Goal: Task Accomplishment & Management: Manage account settings

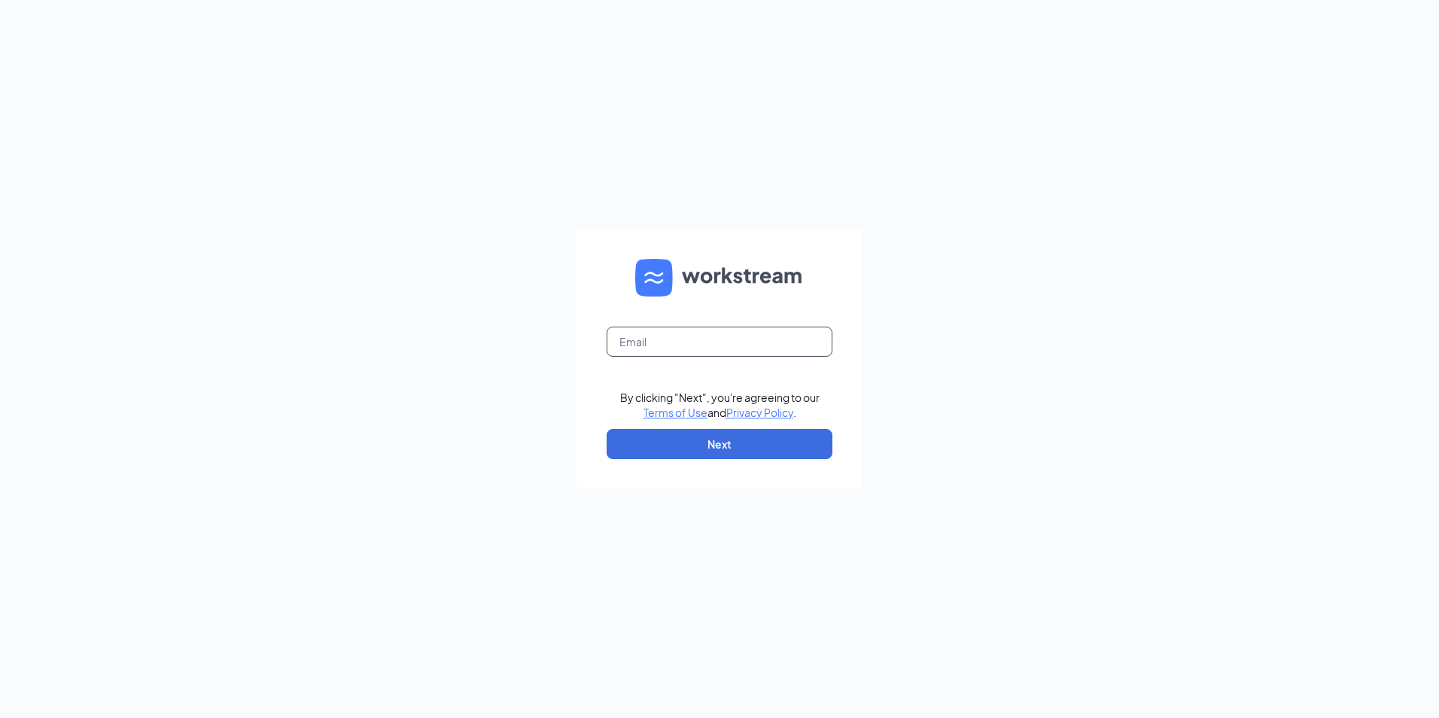
click at [658, 345] on input "text" at bounding box center [719, 342] width 226 height 30
type input "brian.hutch@hotmail.com"
click at [711, 445] on button "Next" at bounding box center [719, 444] width 226 height 30
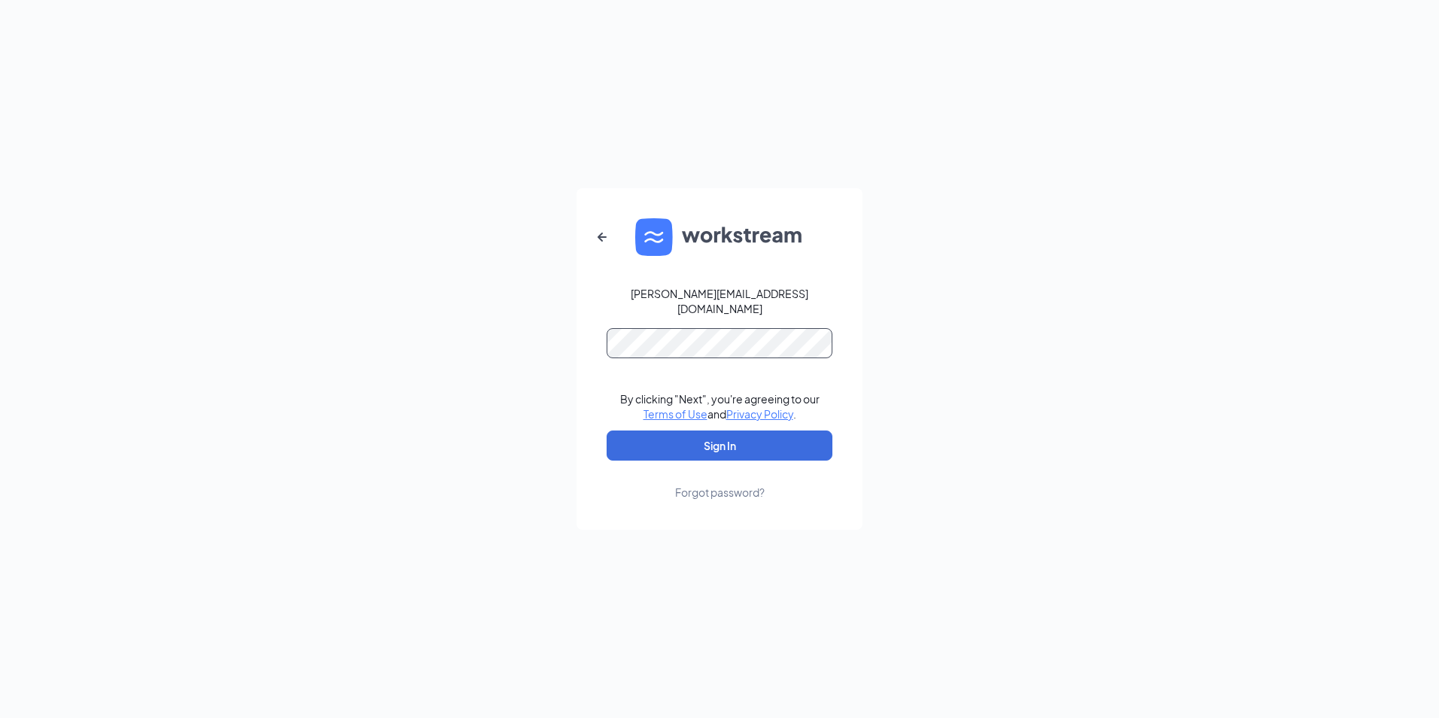
click at [606, 430] on button "Sign In" at bounding box center [719, 445] width 226 height 30
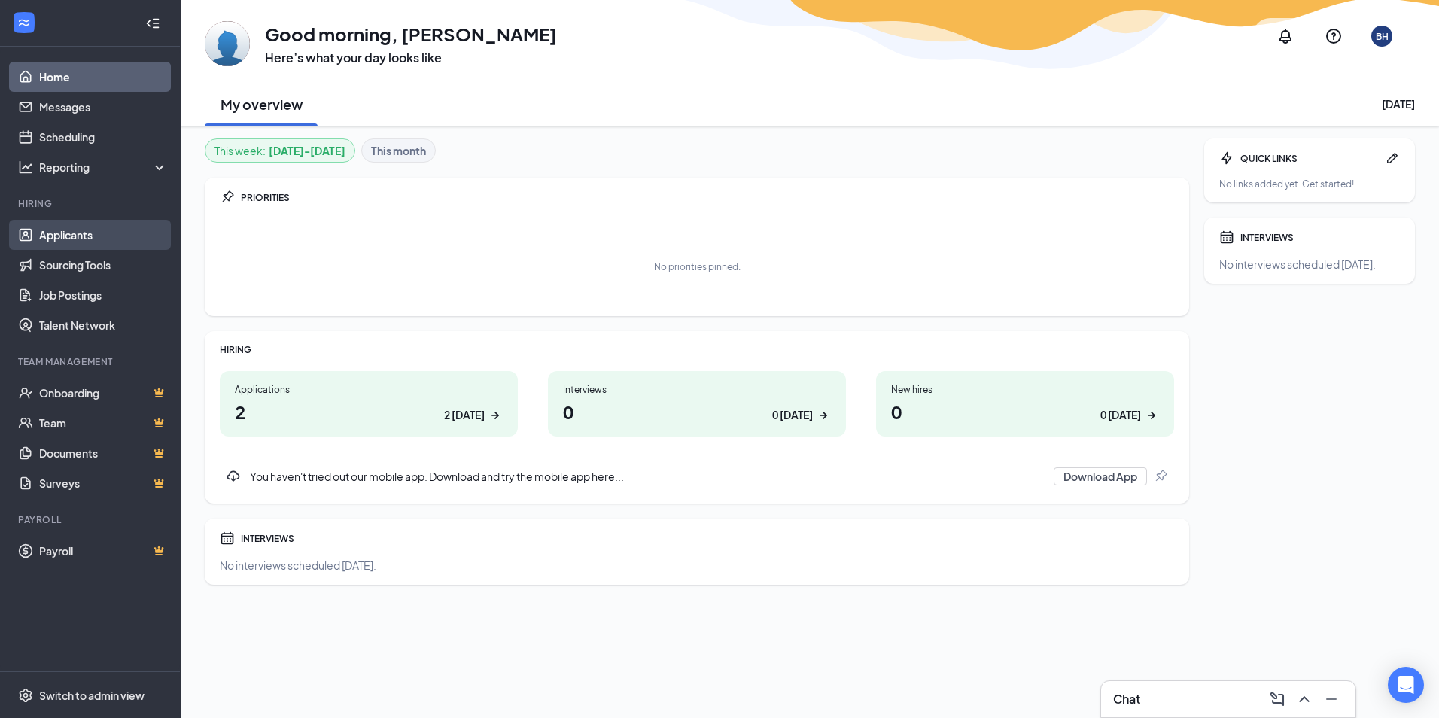
click at [74, 236] on link "Applicants" at bounding box center [103, 235] width 129 height 30
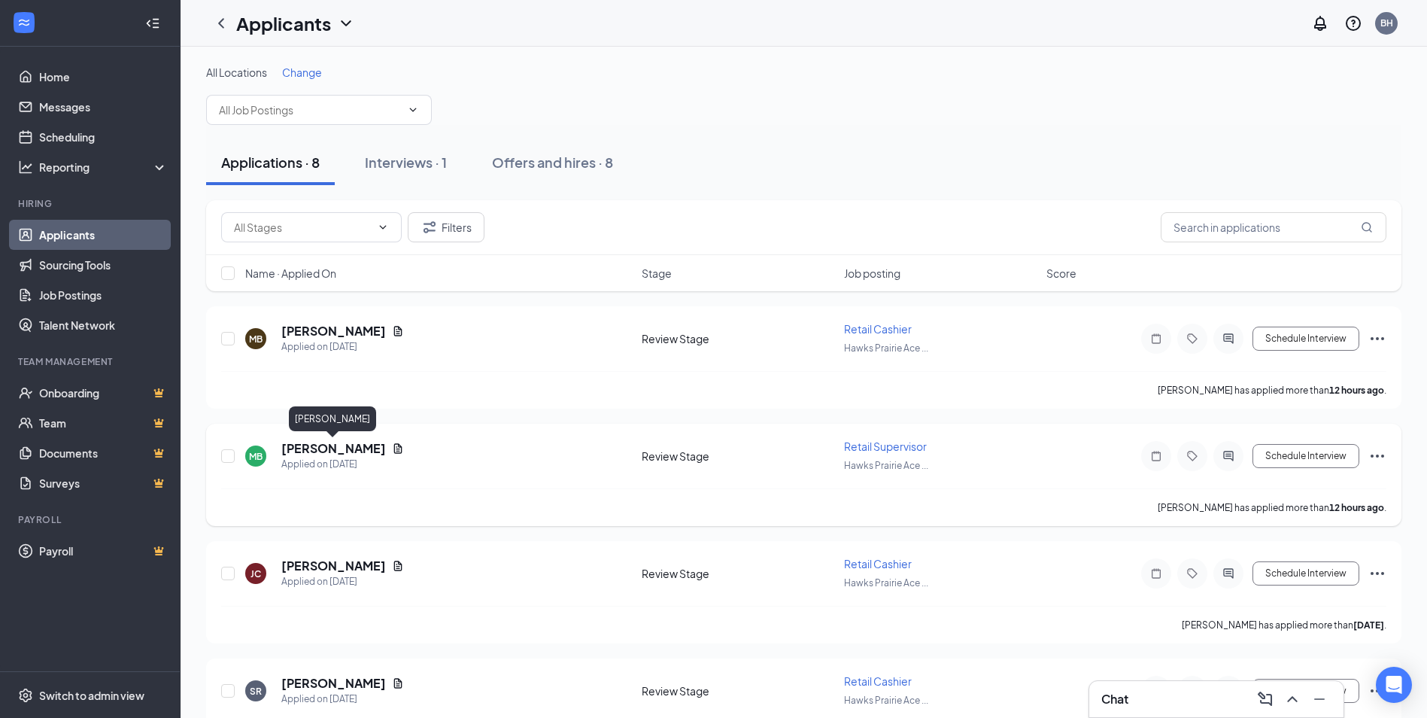
click at [299, 448] on h5 "[PERSON_NAME]" at bounding box center [333, 448] width 105 height 17
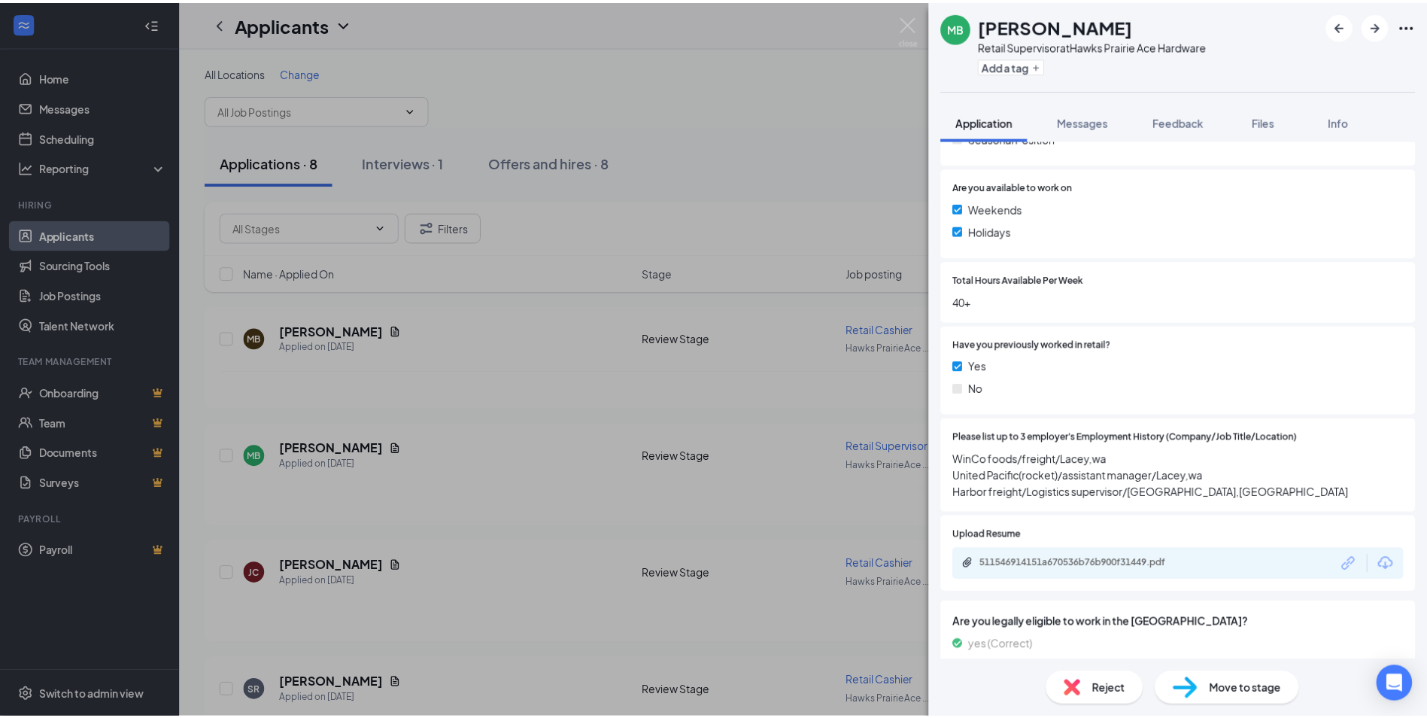
scroll to position [451, 0]
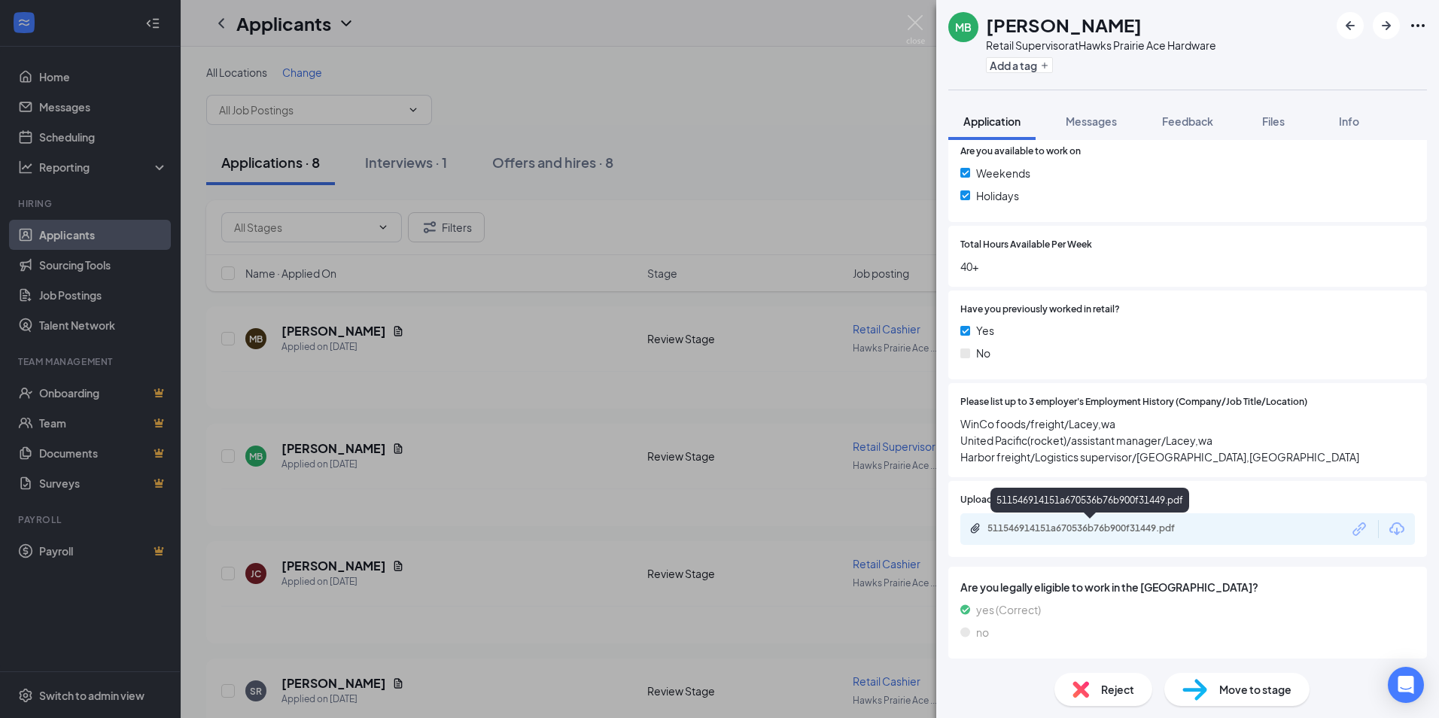
click at [1105, 528] on div "511546914151a670536b76b900f31449.pdf" at bounding box center [1092, 528] width 211 height 12
click at [72, 231] on div "MB [PERSON_NAME] Retail Supervisor at Hawks Prairie Ace Hardware Add a tag Appl…" at bounding box center [719, 359] width 1439 height 718
